Goal: Check status

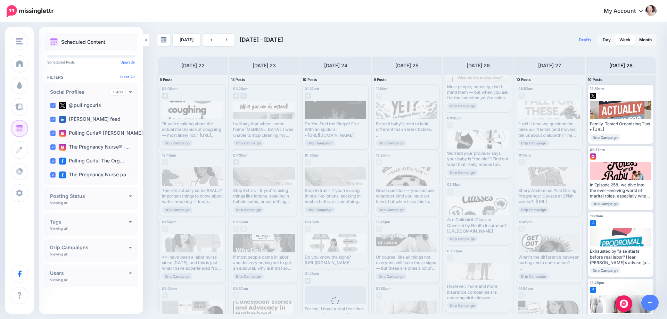
scroll to position [174, 0]
click at [49, 105] on div "@pullingcurls" at bounding box center [91, 106] width 88 height 14
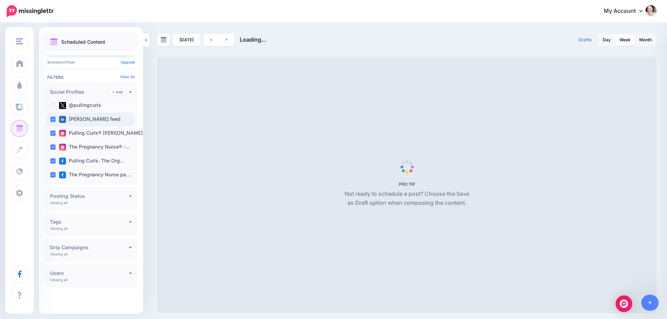
click at [53, 122] on ins at bounding box center [53, 120] width 6 height 6
click at [52, 133] on ins at bounding box center [53, 134] width 6 height 6
click at [55, 149] on ins at bounding box center [53, 147] width 6 height 6
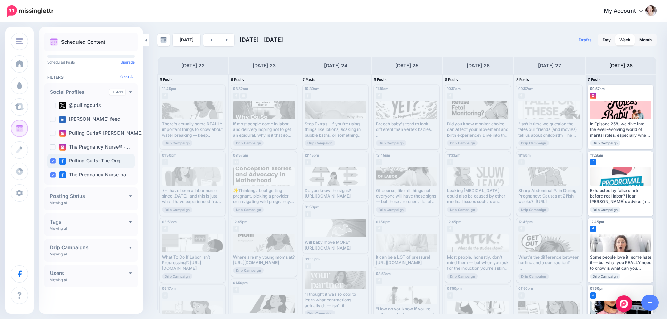
click at [51, 162] on ins at bounding box center [53, 161] width 6 height 6
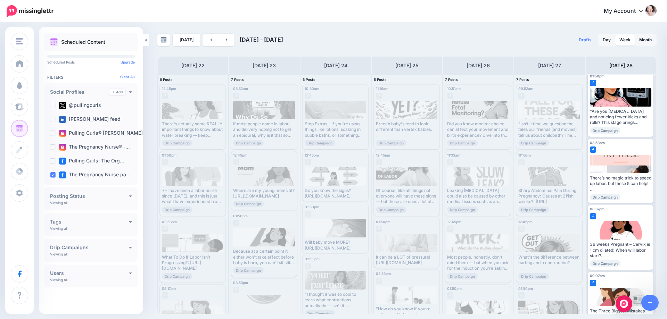
scroll to position [0, 0]
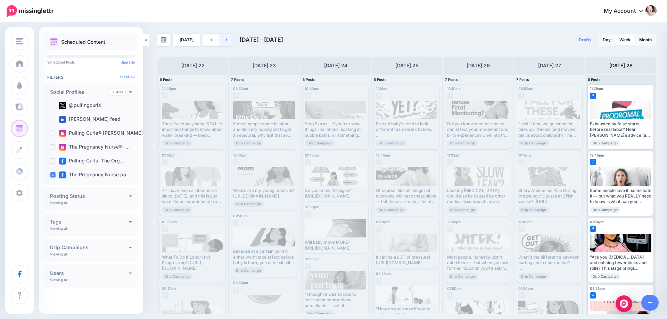
click at [225, 35] on link at bounding box center [227, 40] width 16 height 13
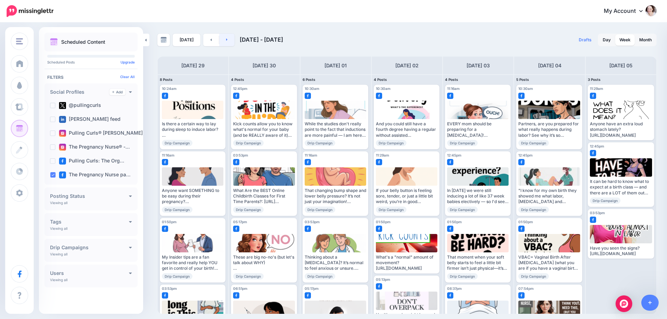
click at [225, 35] on link at bounding box center [227, 40] width 16 height 13
